Goal: Task Accomplishment & Management: Use online tool/utility

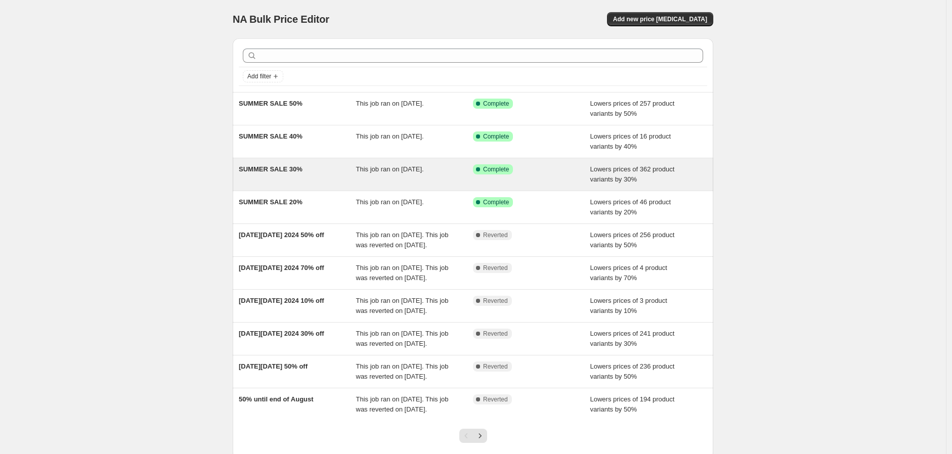
click at [396, 176] on div "This job ran on [DATE]." at bounding box center [414, 174] width 117 height 20
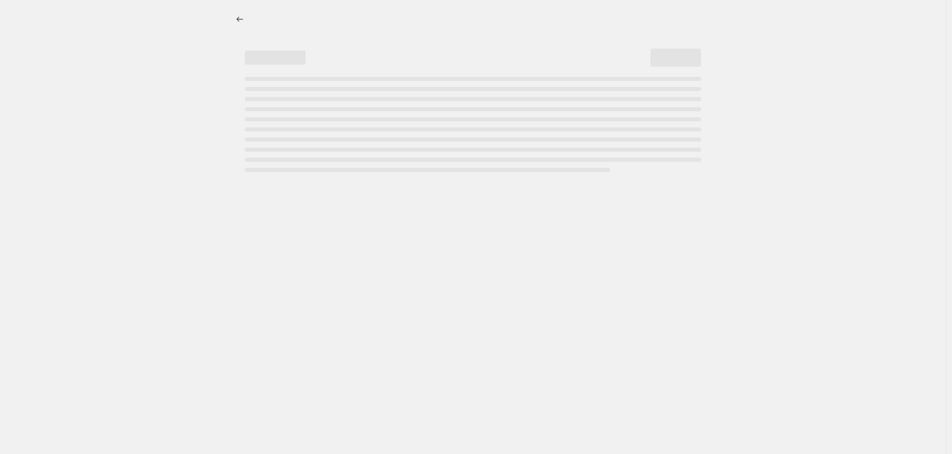
select select "percentage"
select select "collection"
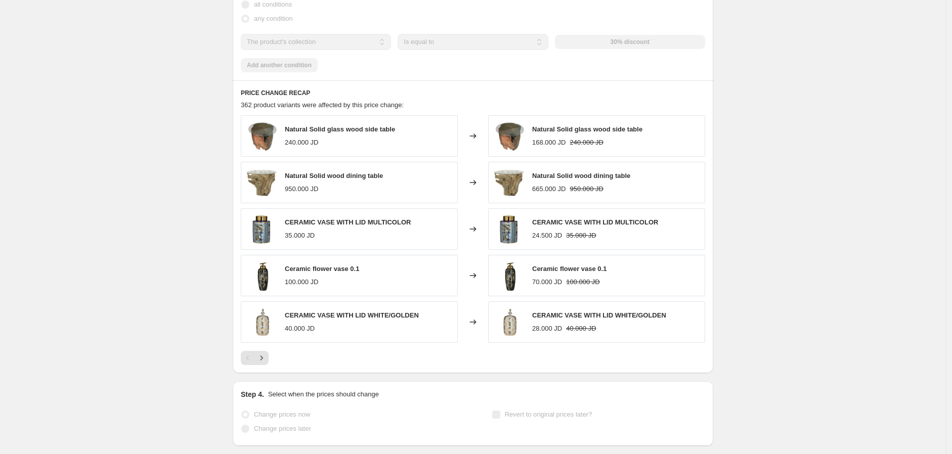
scroll to position [731, 0]
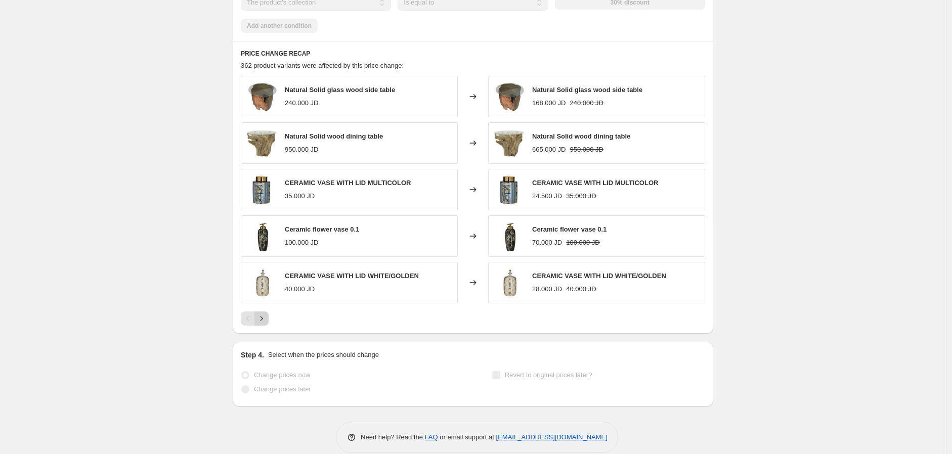
click at [265, 323] on icon "Next" at bounding box center [262, 319] width 10 height 10
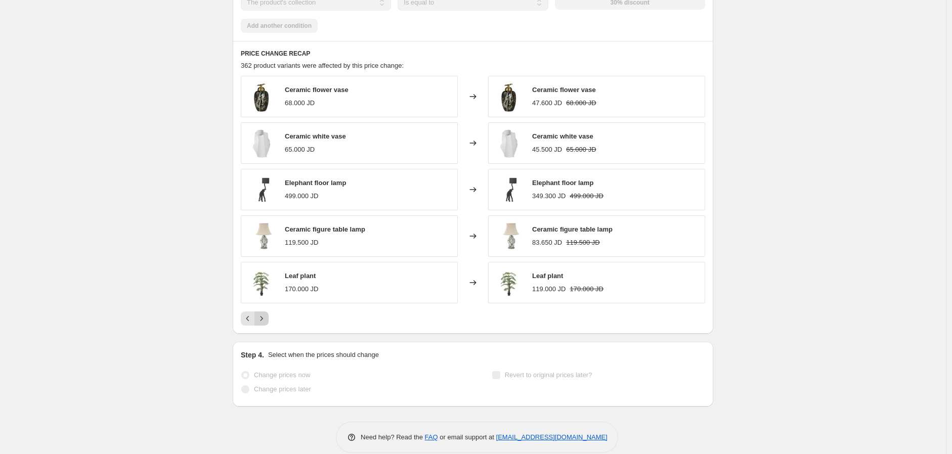
click at [263, 322] on icon "Next" at bounding box center [262, 319] width 10 height 10
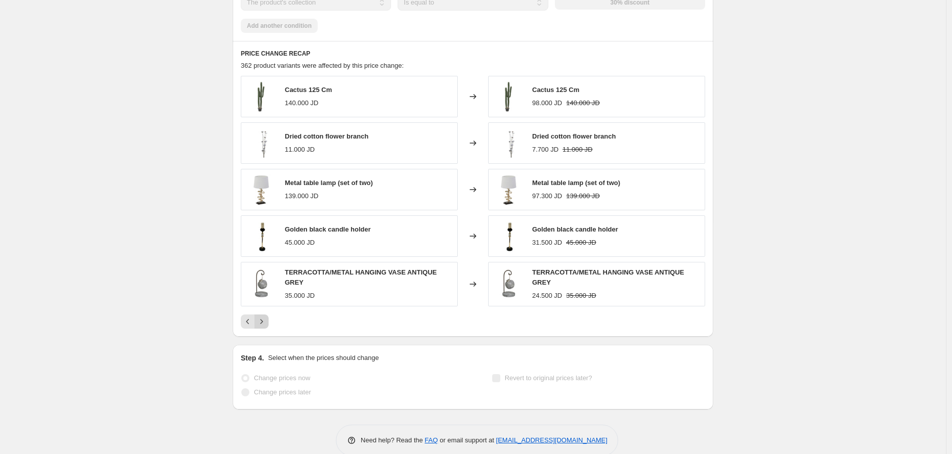
click at [260, 317] on icon "Next" at bounding box center [262, 322] width 10 height 10
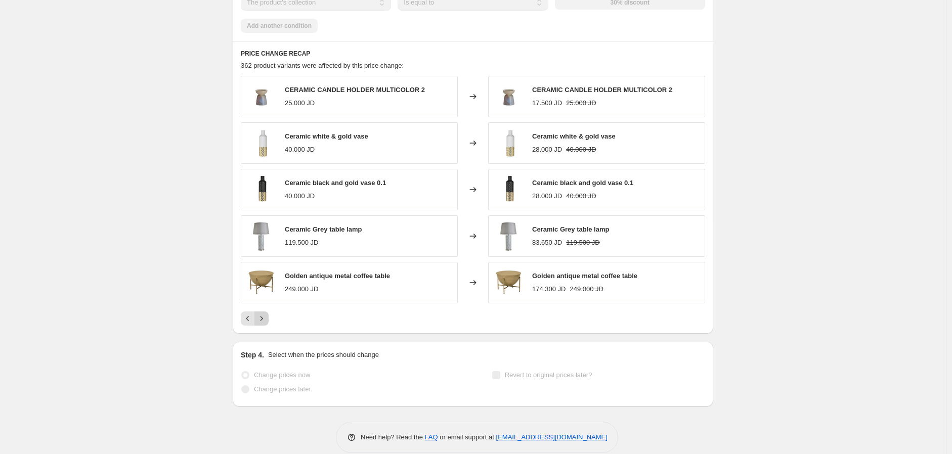
click at [260, 318] on icon "Next" at bounding box center [262, 319] width 10 height 10
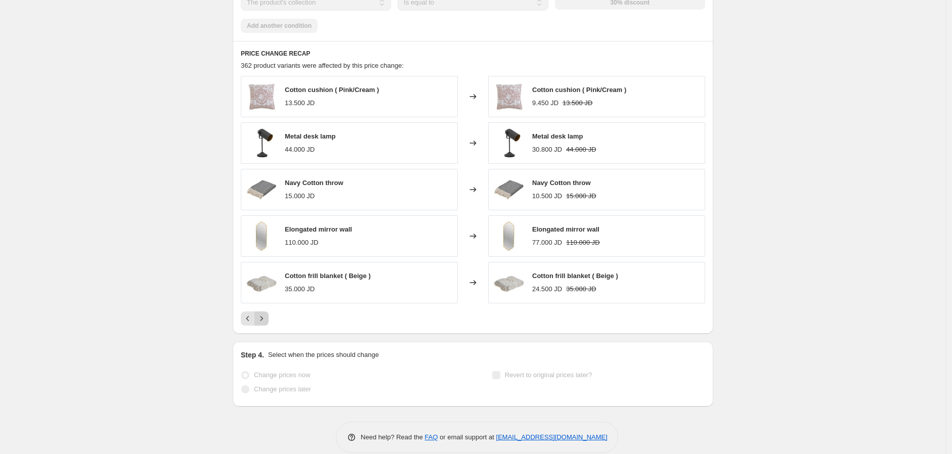
click at [260, 320] on icon "Next" at bounding box center [262, 319] width 10 height 10
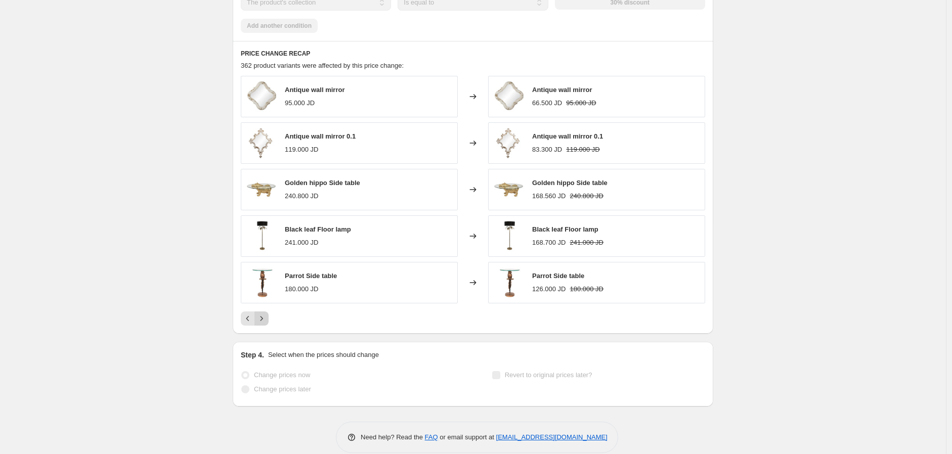
click at [259, 321] on button "Next" at bounding box center [262, 319] width 14 height 14
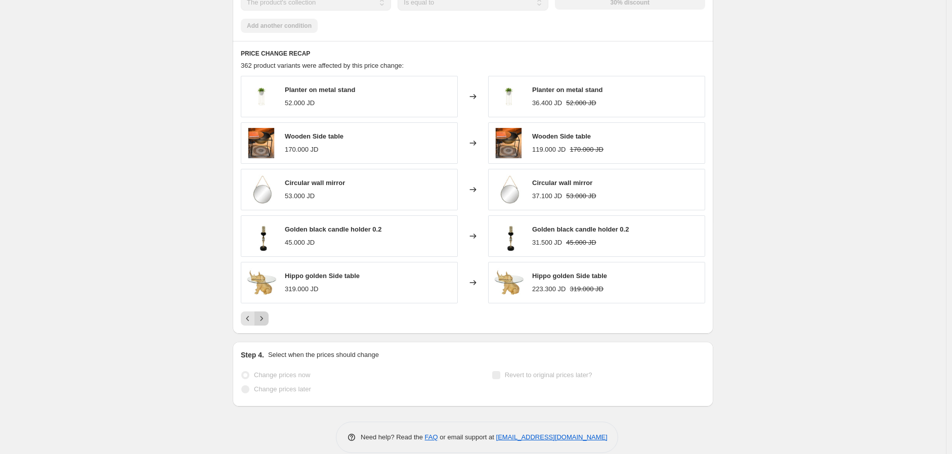
click at [266, 321] on icon "Next" at bounding box center [262, 319] width 10 height 10
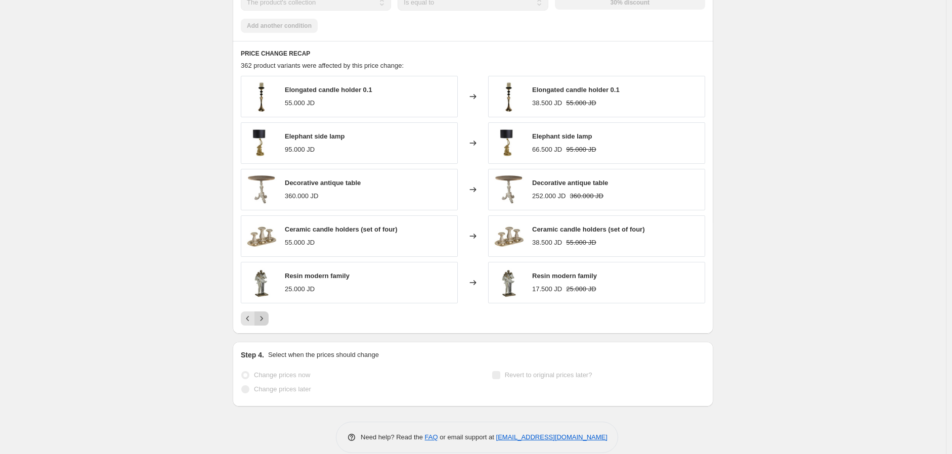
click at [266, 317] on icon "Next" at bounding box center [262, 319] width 10 height 10
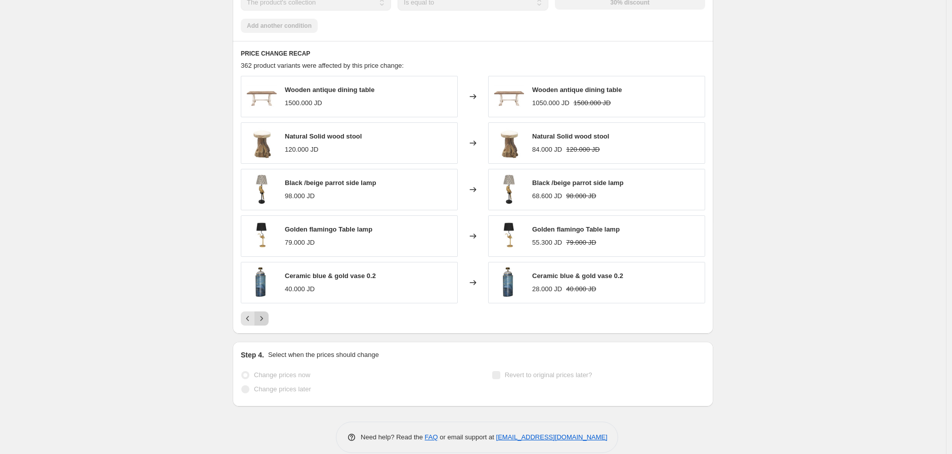
click at [262, 319] on icon "Next" at bounding box center [262, 319] width 10 height 10
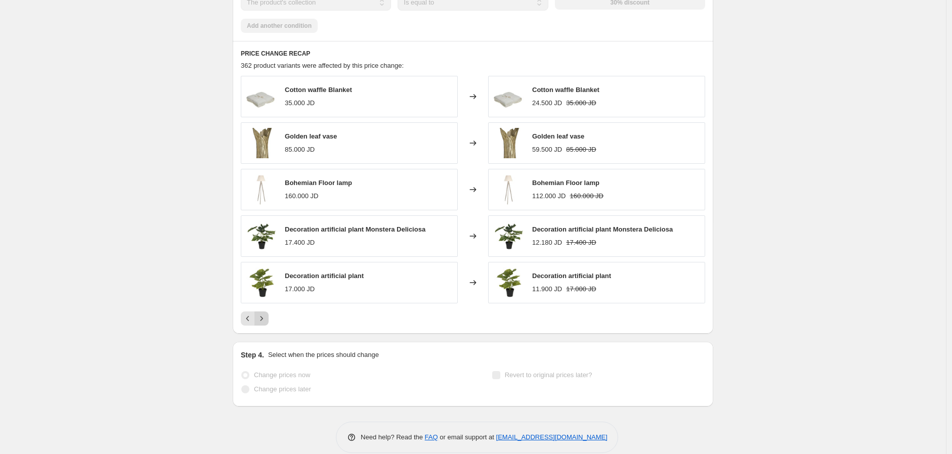
click at [262, 321] on icon "Next" at bounding box center [262, 319] width 10 height 10
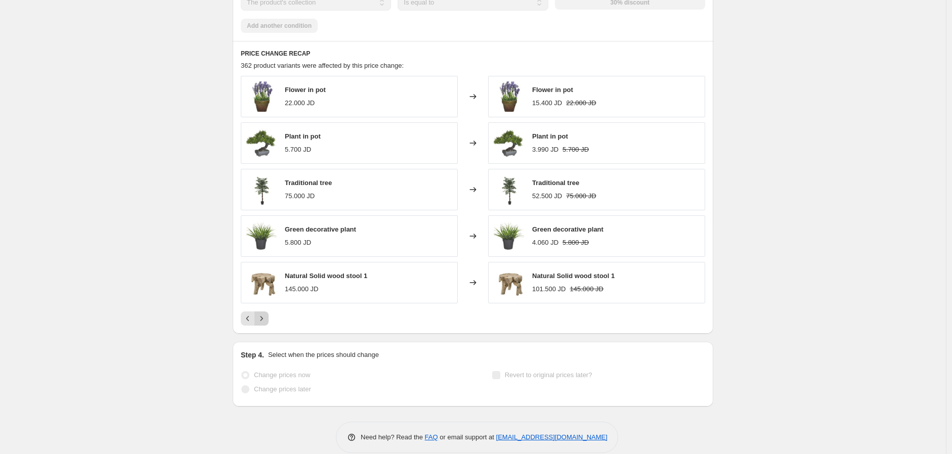
click at [261, 320] on icon "Next" at bounding box center [262, 319] width 10 height 10
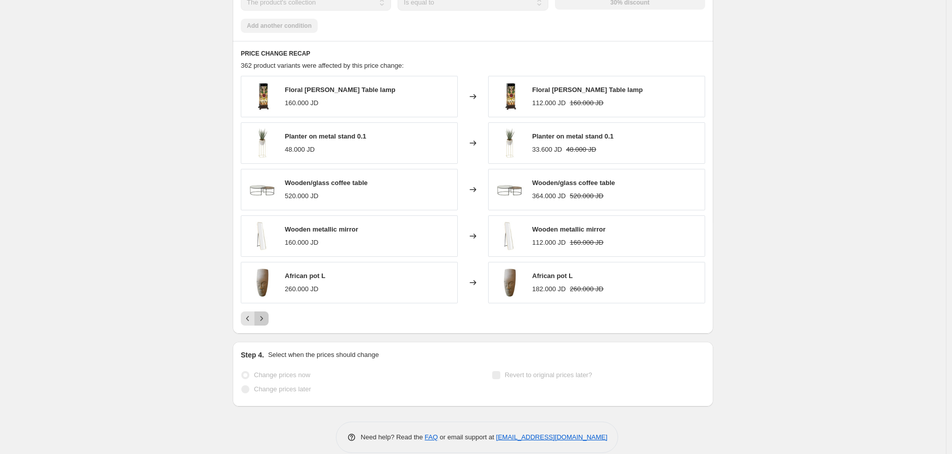
click at [257, 318] on button "Next" at bounding box center [262, 319] width 14 height 14
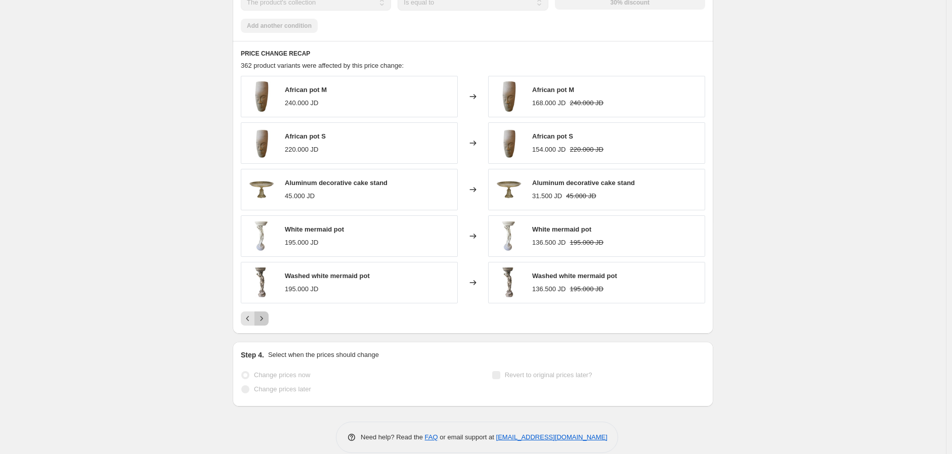
click at [262, 321] on icon "Next" at bounding box center [262, 319] width 10 height 10
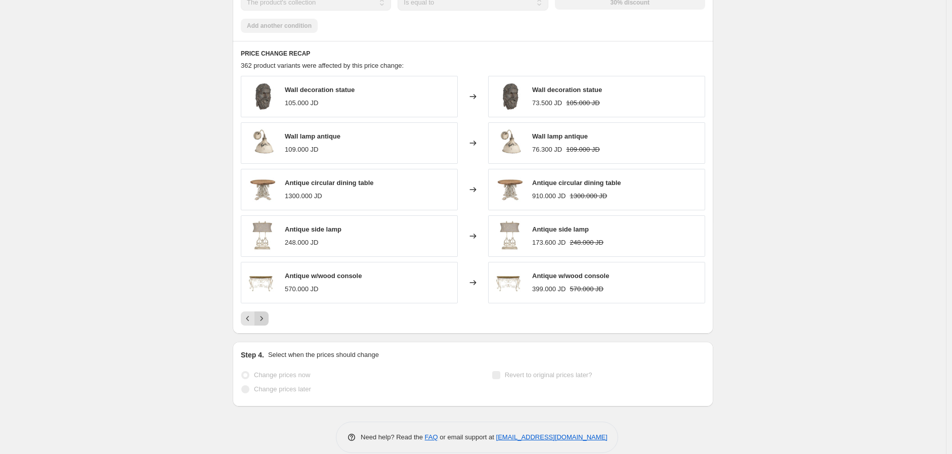
click at [267, 316] on icon "Next" at bounding box center [262, 319] width 10 height 10
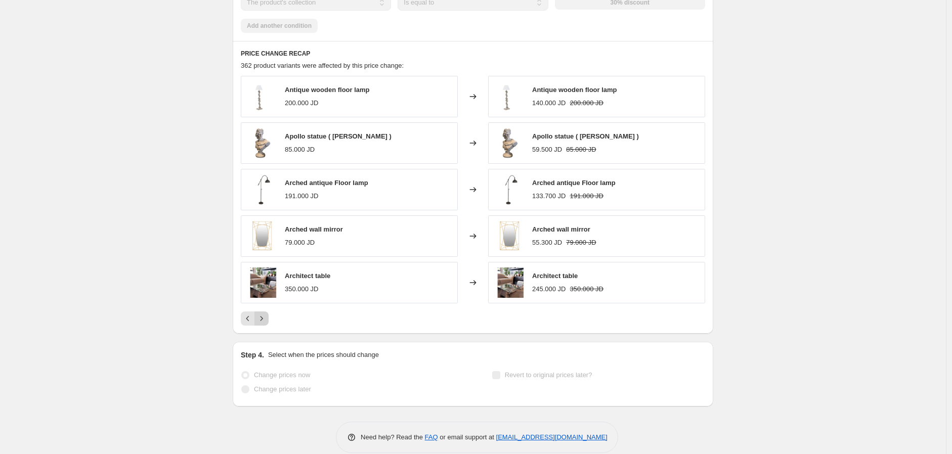
click at [265, 318] on icon "Next" at bounding box center [262, 319] width 10 height 10
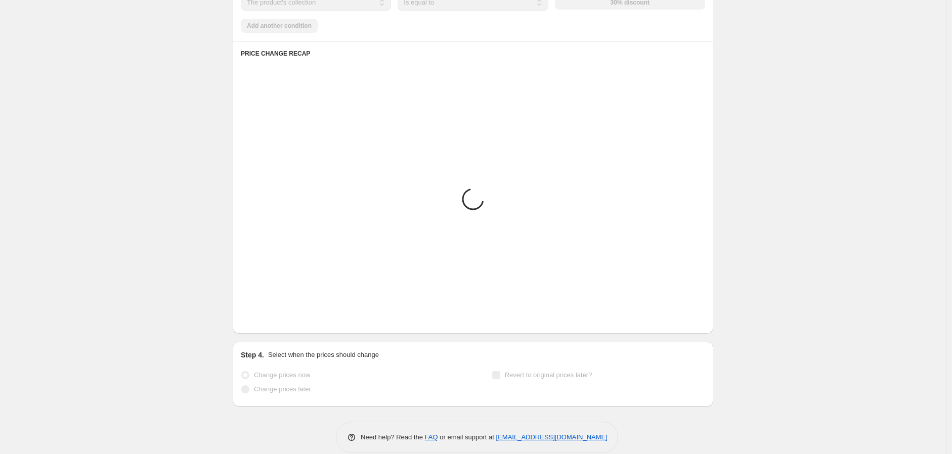
click at [265, 318] on icon "Next" at bounding box center [262, 319] width 10 height 10
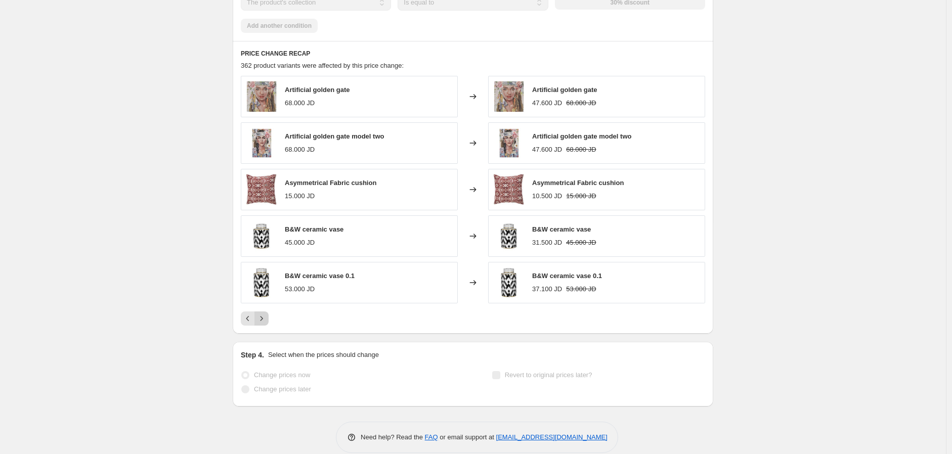
click at [265, 318] on icon "Next" at bounding box center [262, 319] width 10 height 10
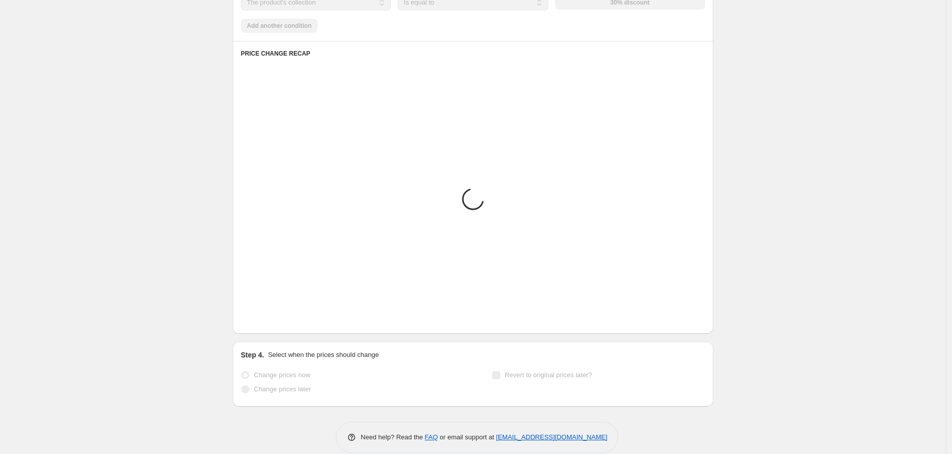
click at [265, 318] on icon "Next" at bounding box center [262, 319] width 10 height 10
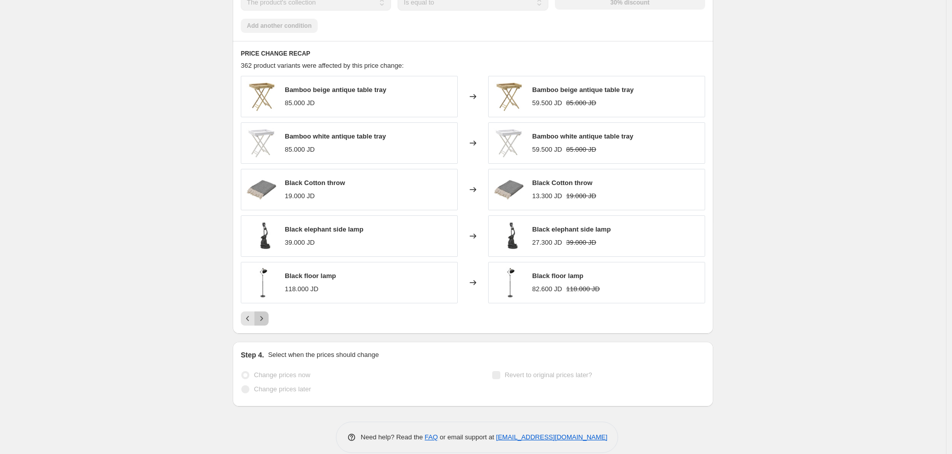
click at [265, 318] on icon "Next" at bounding box center [262, 319] width 10 height 10
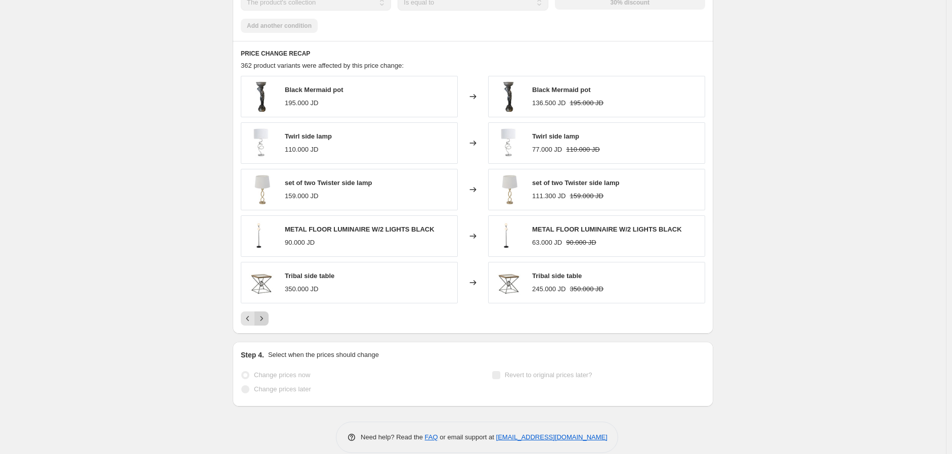
click at [262, 321] on icon "Next" at bounding box center [262, 319] width 10 height 10
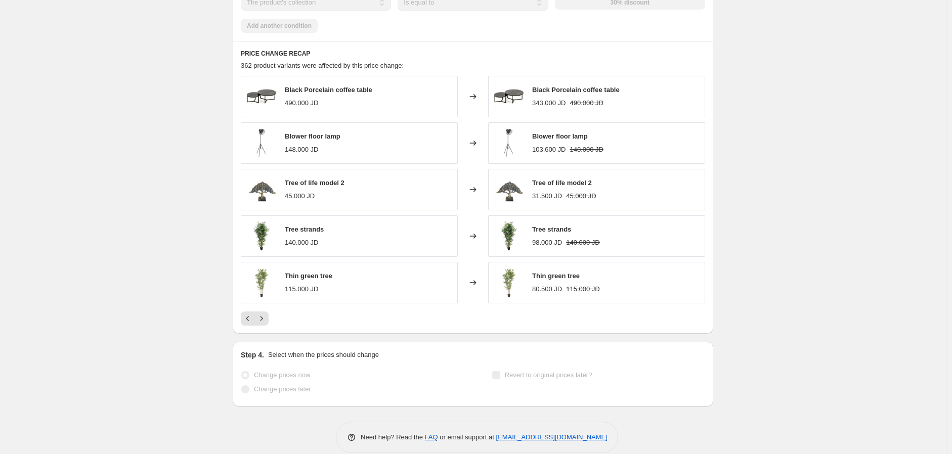
click at [570, 183] on span "Tree of life model 2" at bounding box center [562, 183] width 60 height 8
copy span "Tree of life model 2"
click at [554, 233] on span "Tree strands" at bounding box center [551, 230] width 39 height 8
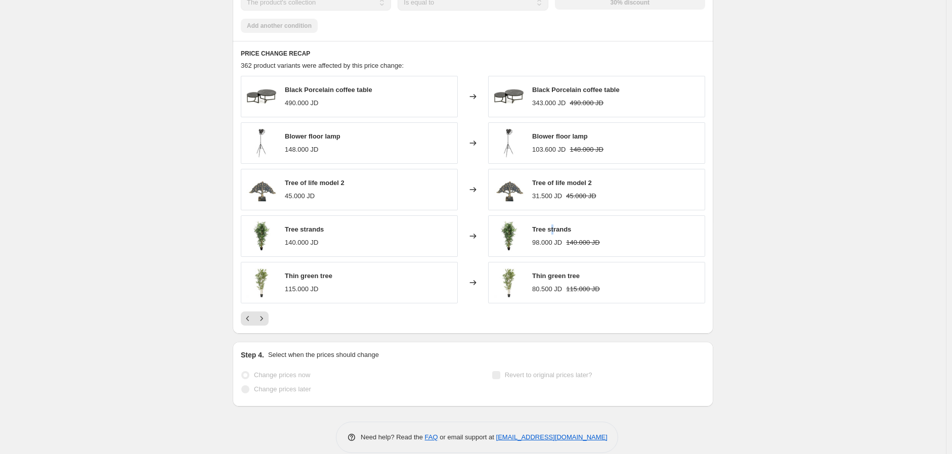
click at [553, 233] on span "Tree strands" at bounding box center [551, 230] width 39 height 8
click at [552, 233] on span "Tree strands" at bounding box center [551, 230] width 39 height 8
click at [552, 230] on span "Tree strands" at bounding box center [551, 230] width 39 height 8
click at [551, 230] on span "Tree strands" at bounding box center [551, 230] width 39 height 8
click at [550, 230] on span "Tree strands" at bounding box center [551, 230] width 39 height 8
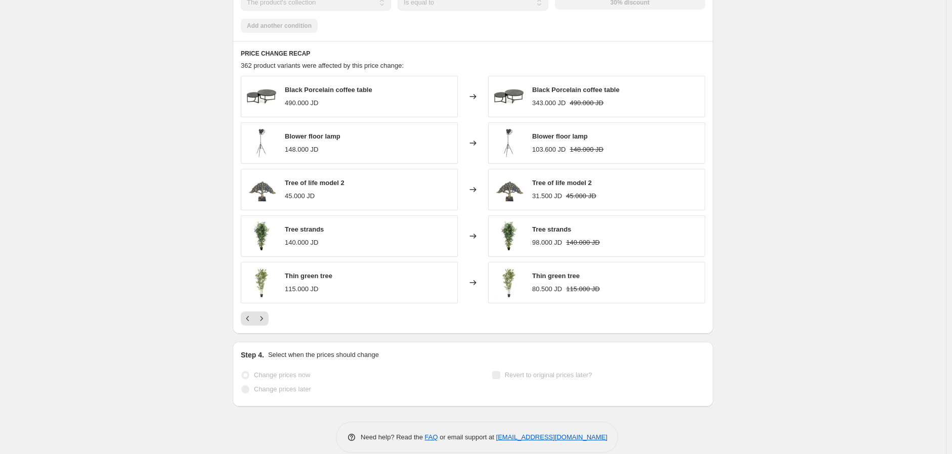
click at [541, 231] on span "Tree strands" at bounding box center [551, 230] width 39 height 8
click at [535, 232] on span "Tree strands" at bounding box center [551, 230] width 39 height 8
drag, startPoint x: 531, startPoint y: 233, endPoint x: 579, endPoint y: 235, distance: 47.6
click at [579, 235] on div "Tree strands 98.000 JD 140.000 JD" at bounding box center [596, 236] width 217 height 41
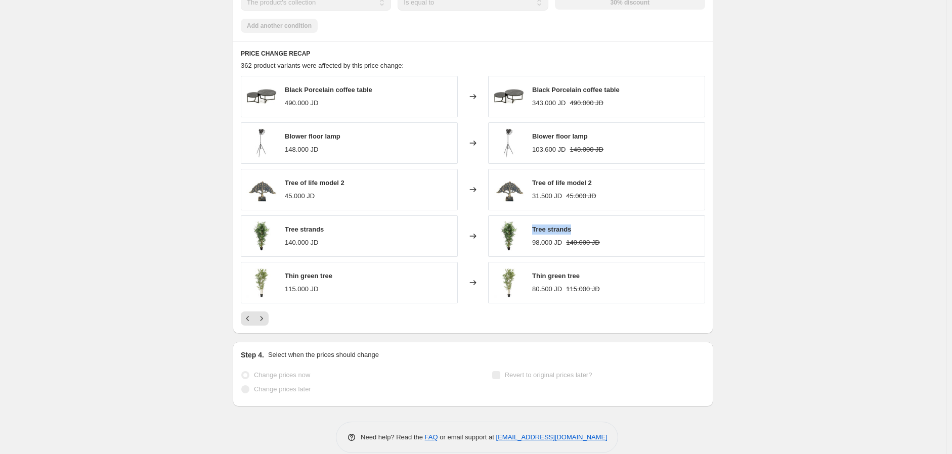
copy span "Tree strands"
click at [572, 237] on div "Tree strands 98.000 JD 140.000 JD" at bounding box center [566, 236] width 68 height 23
click at [309, 232] on span "Tree strands" at bounding box center [304, 230] width 39 height 8
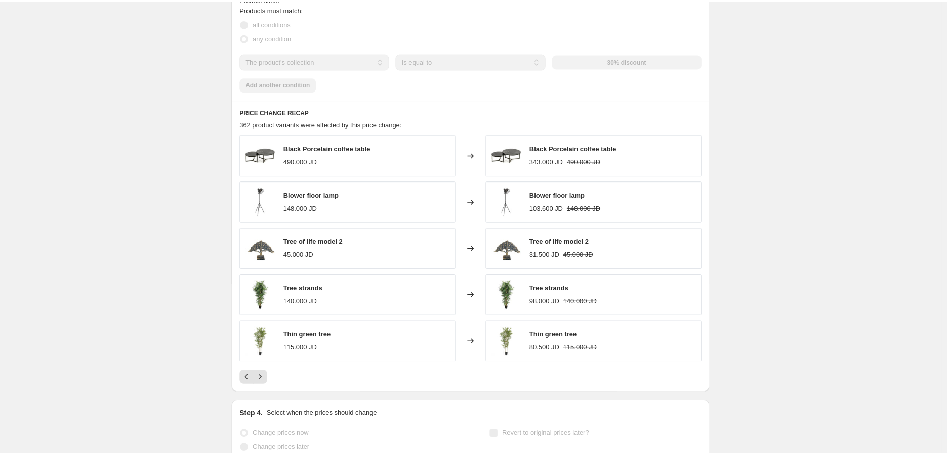
scroll to position [0, 0]
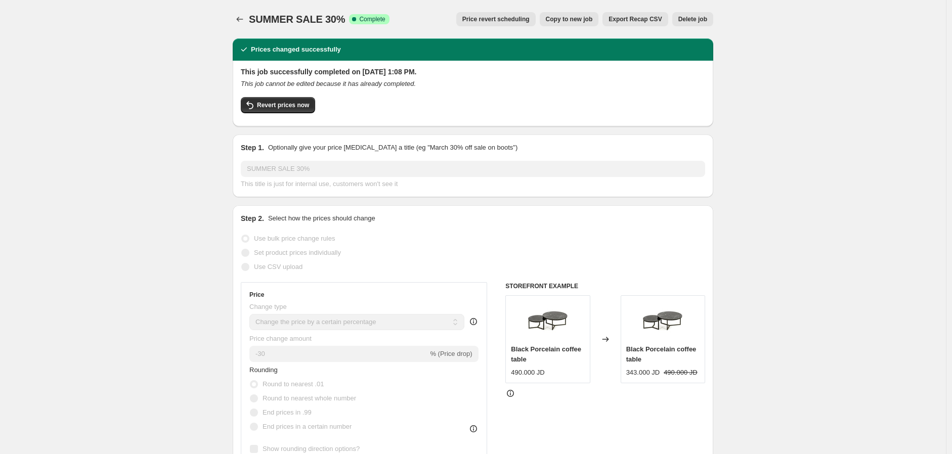
drag, startPoint x: 678, startPoint y: 426, endPoint x: 511, endPoint y: 29, distance: 430.0
